Goal: Information Seeking & Learning: Learn about a topic

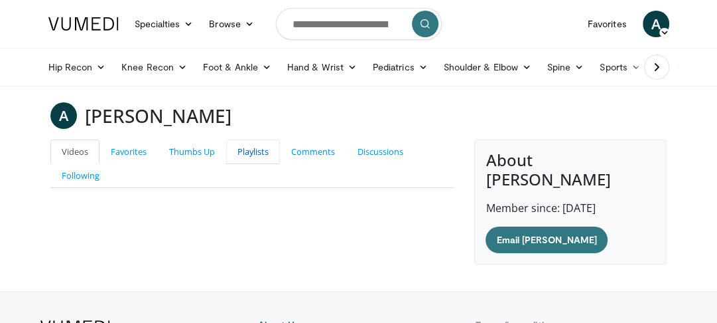
click at [252, 153] on link "Playlists" at bounding box center [253, 151] width 54 height 25
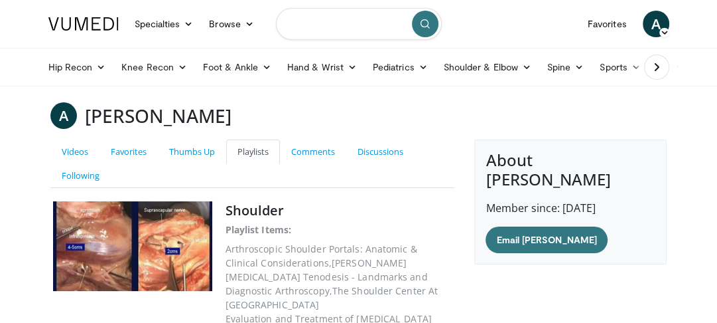
click at [337, 24] on input "Search topics, interventions" at bounding box center [359, 24] width 166 height 32
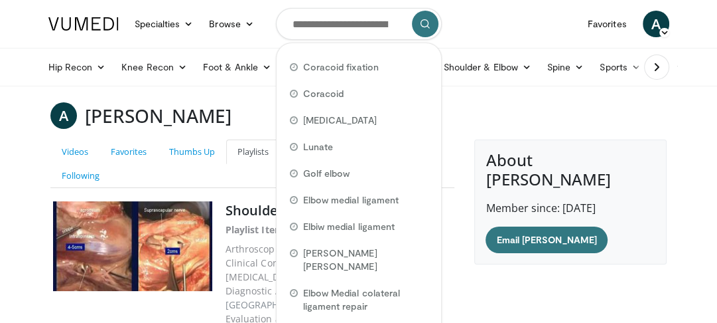
click at [40, 58] on div "Hip Recon Hip [MEDICAL_DATA] Revision Hip [MEDICAL_DATA] Hip Preservation Knee …" at bounding box center [358, 66] width 637 height 37
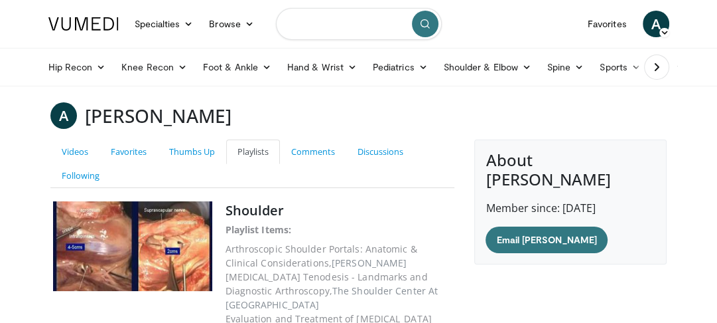
click at [358, 29] on input "Search topics, interventions" at bounding box center [359, 24] width 166 height 32
type input "**********"
click at [429, 25] on icon "submit" at bounding box center [425, 24] width 11 height 11
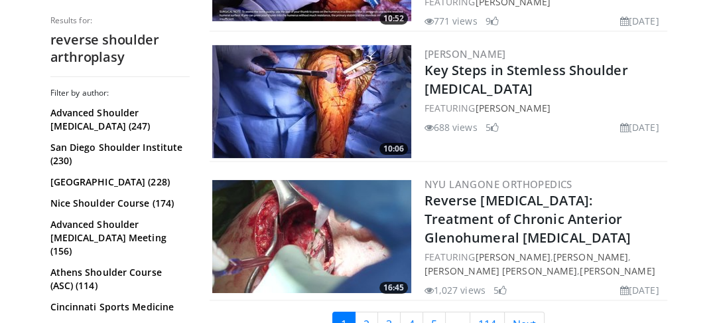
scroll to position [3181, 0]
